Goal: Navigation & Orientation: Find specific page/section

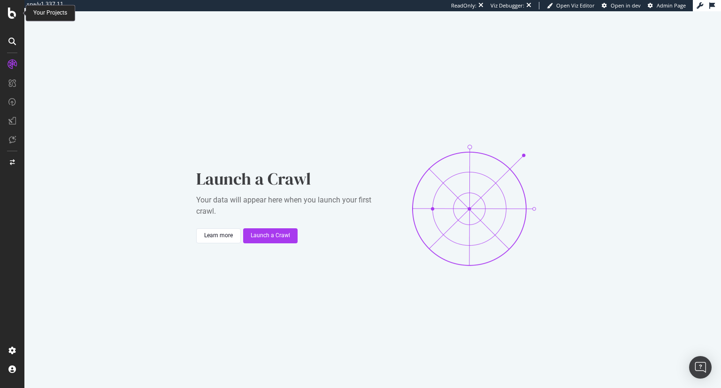
click at [11, 16] on icon at bounding box center [12, 13] width 8 height 11
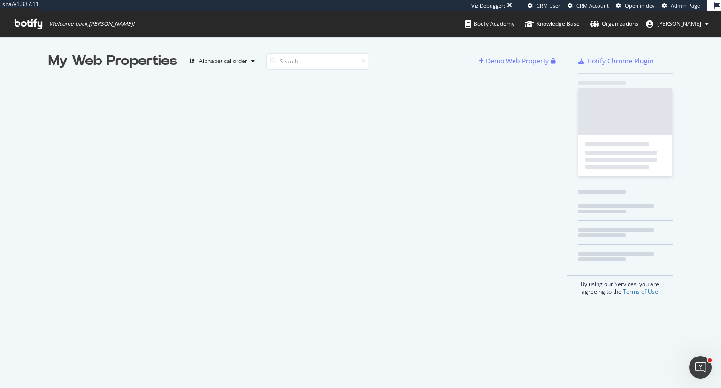
scroll to position [380, 707]
